Goal: Entertainment & Leisure: Consume media (video, audio)

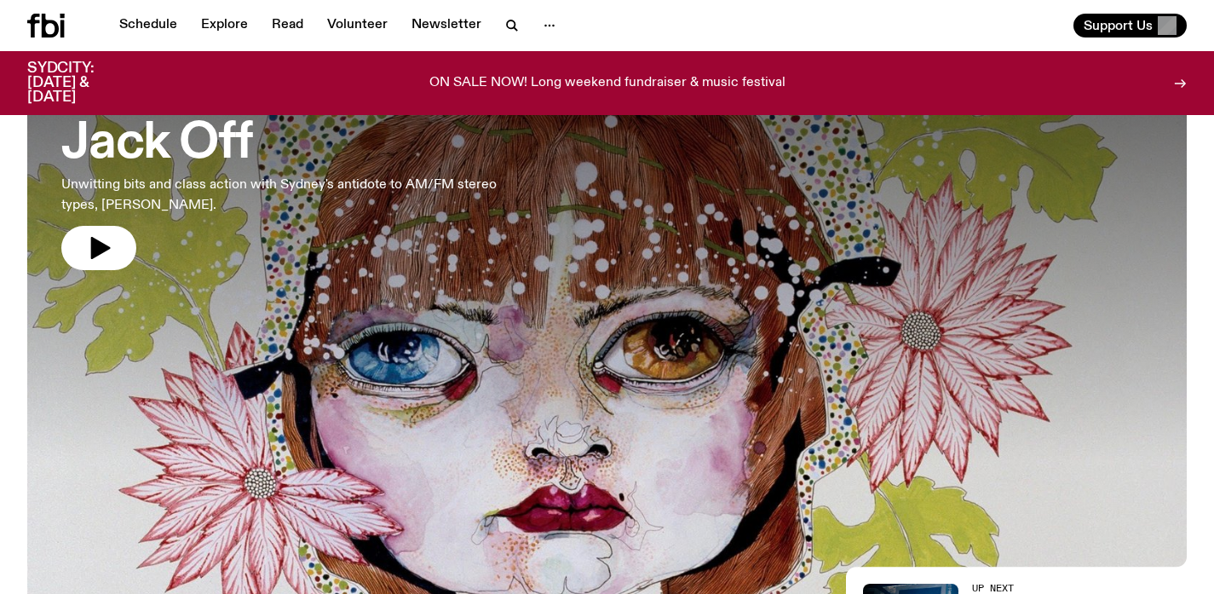
scroll to position [125, 0]
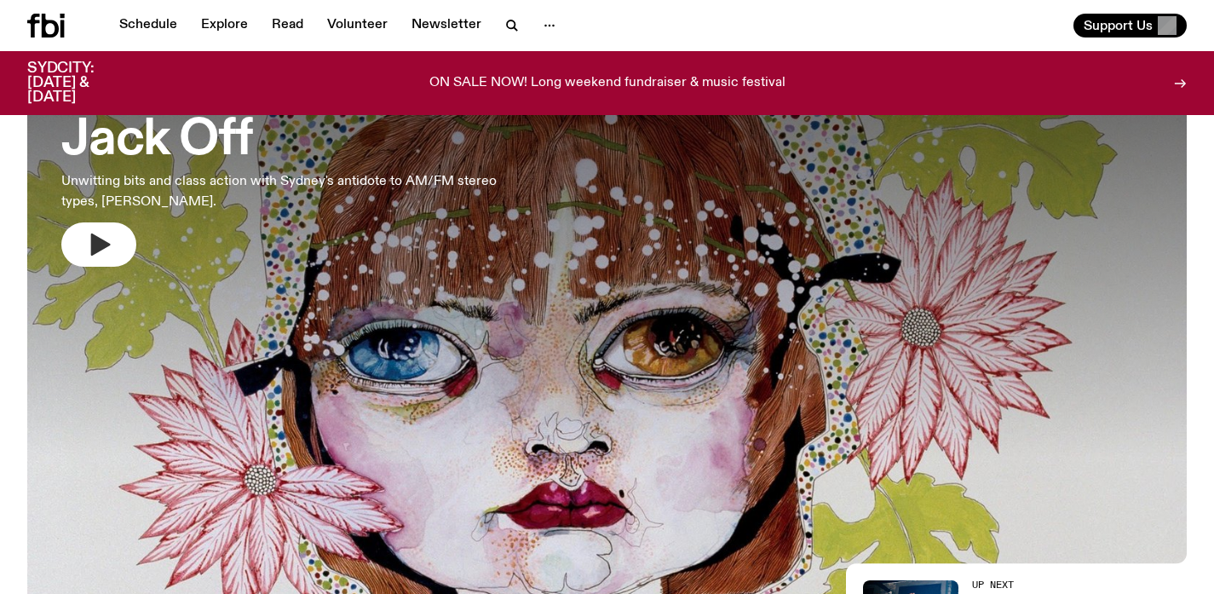
click at [94, 250] on icon "button" at bounding box center [101, 244] width 20 height 22
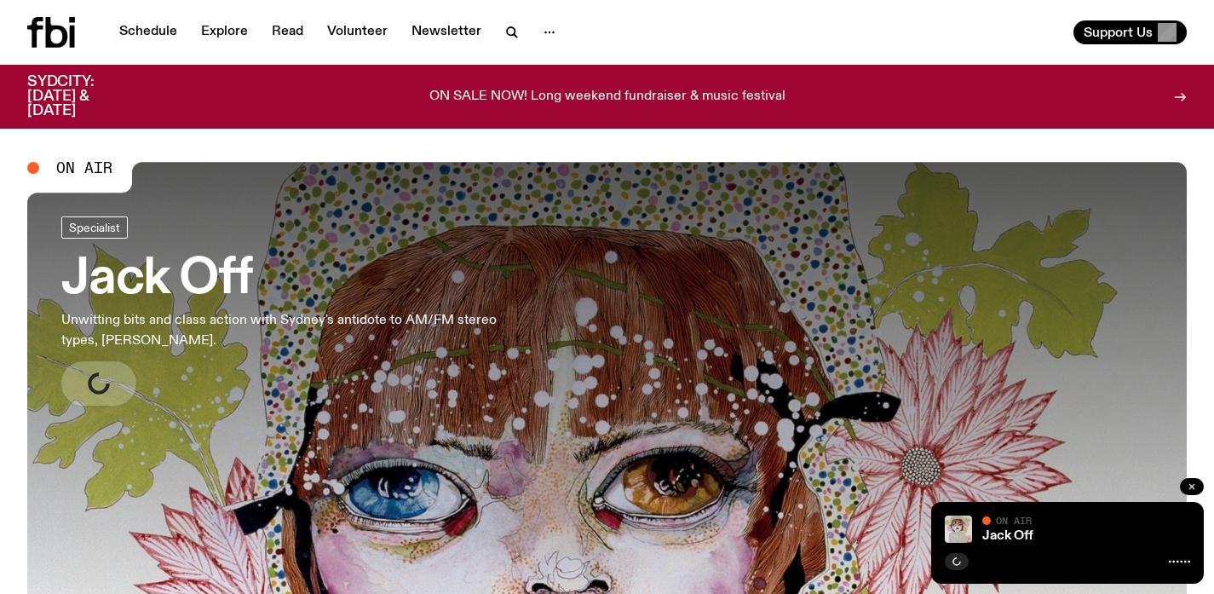
click at [1195, 487] on icon "button" at bounding box center [1192, 486] width 10 height 10
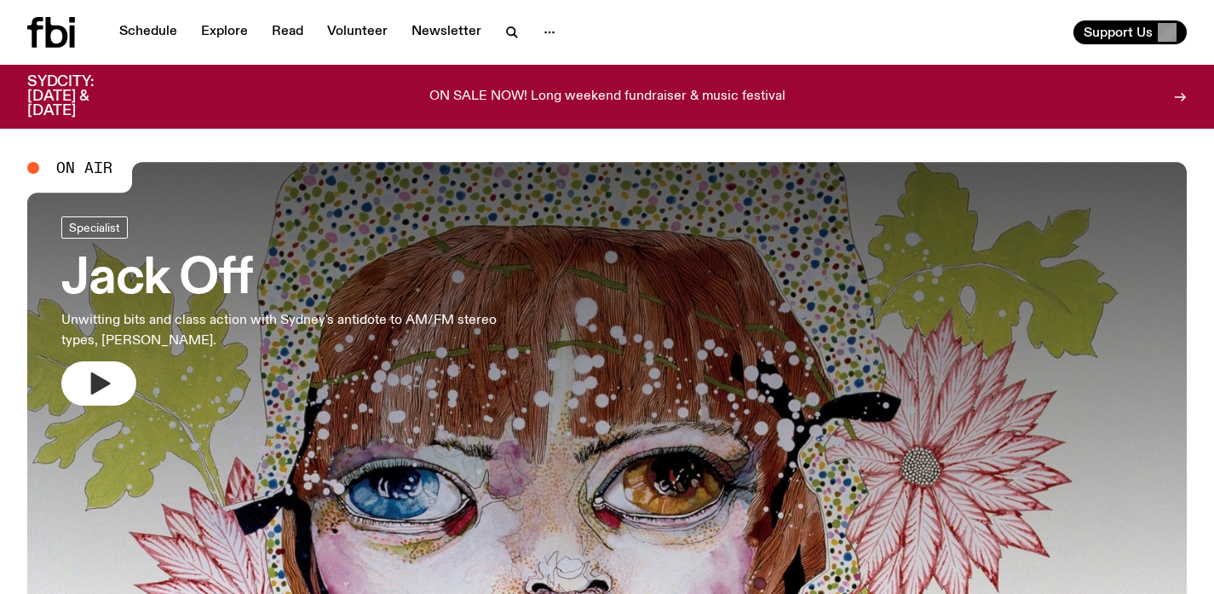
click at [104, 381] on icon "button" at bounding box center [101, 383] width 20 height 22
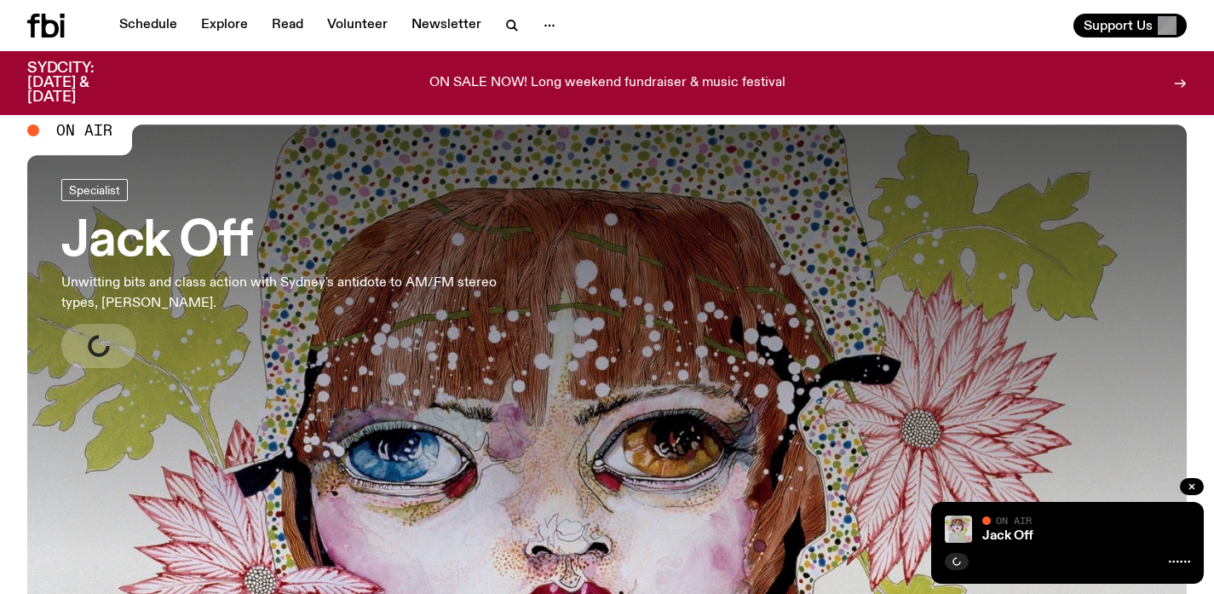
scroll to position [11, 0]
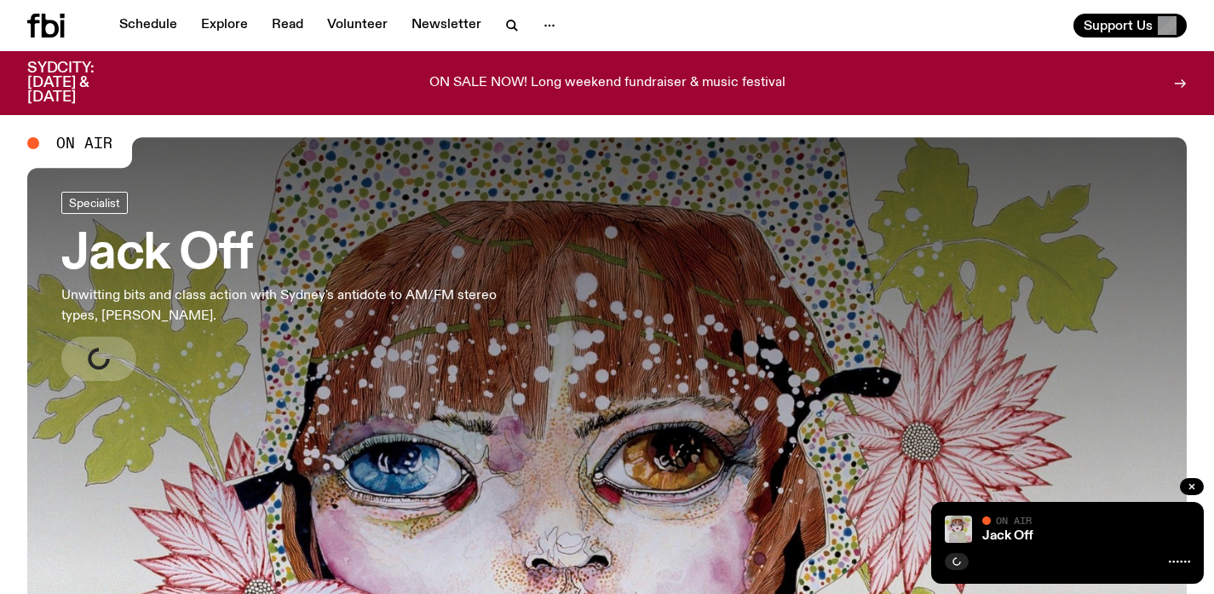
click at [152, 256] on h3 "Jack Off" at bounding box center [279, 255] width 436 height 48
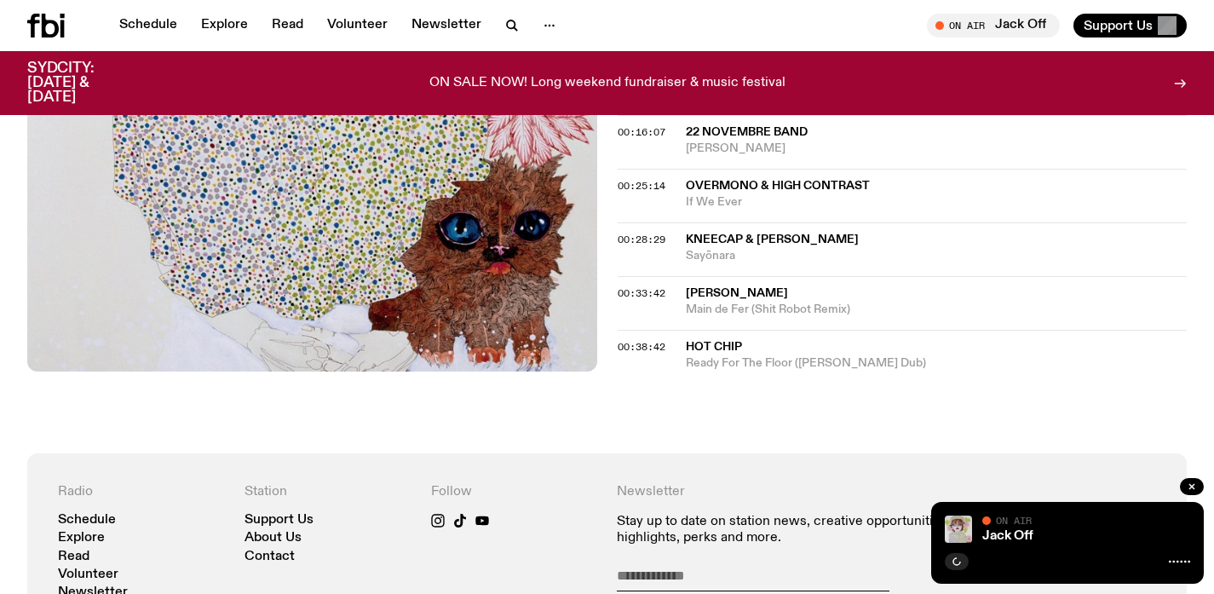
scroll to position [902, 0]
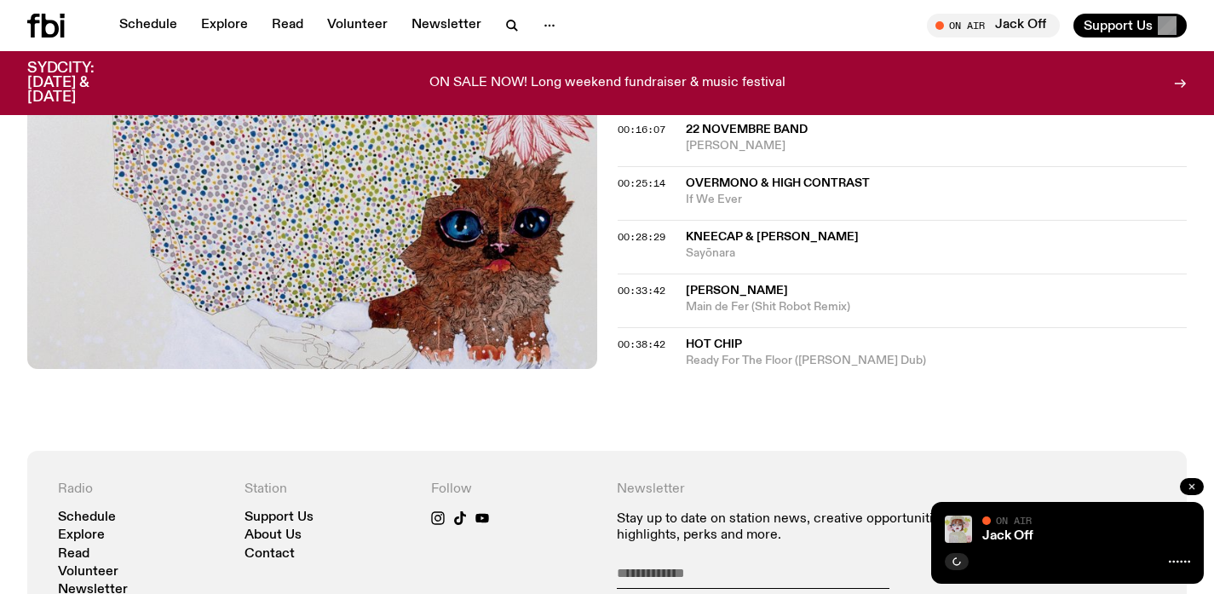
click at [1188, 486] on icon "button" at bounding box center [1192, 486] width 10 height 10
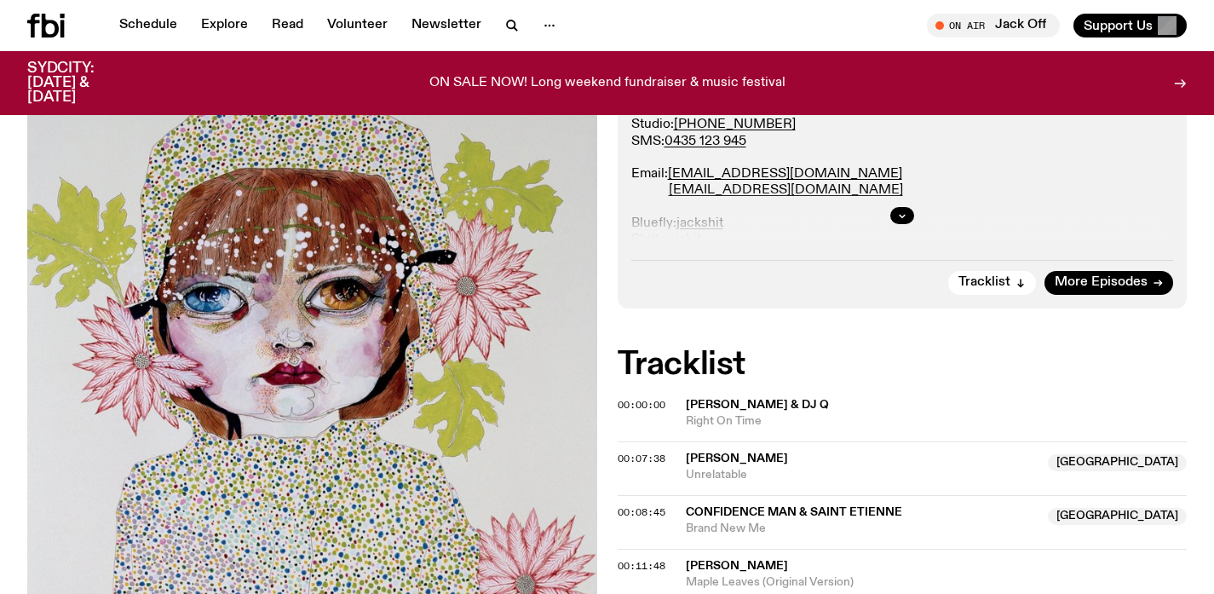
scroll to position [413, 0]
